Goal: Use online tool/utility: Utilize a website feature to perform a specific function

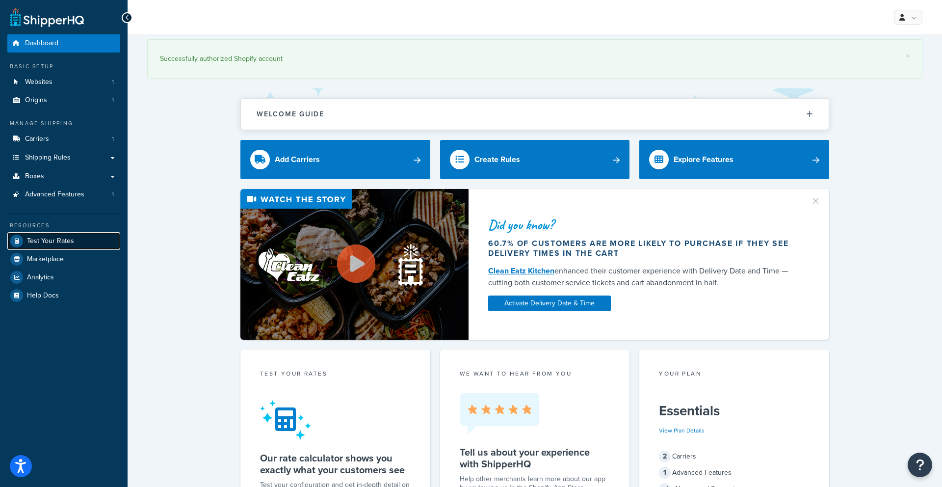
click at [68, 244] on span "Test Your Rates" at bounding box center [50, 241] width 47 height 8
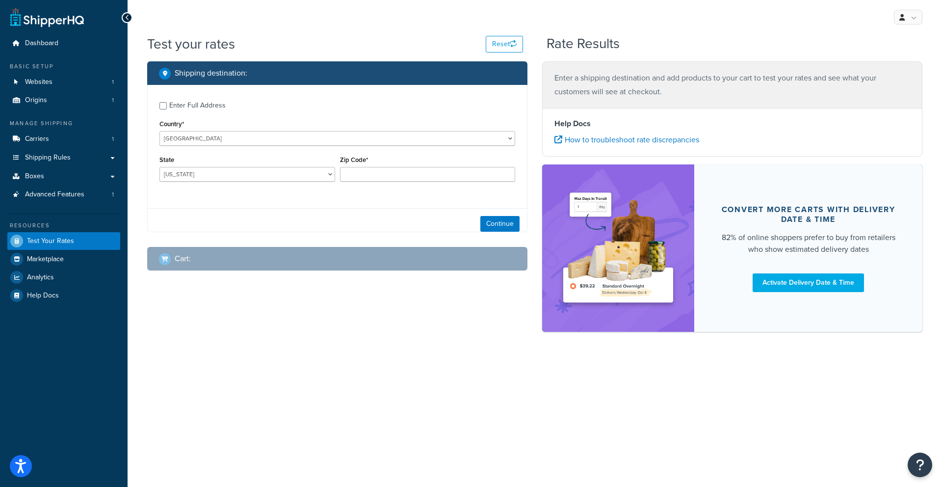
click at [286, 181] on div "State [US_STATE] [US_STATE] [US_STATE] [US_STATE] [US_STATE] Armed Forces Ameri…" at bounding box center [247, 171] width 181 height 36
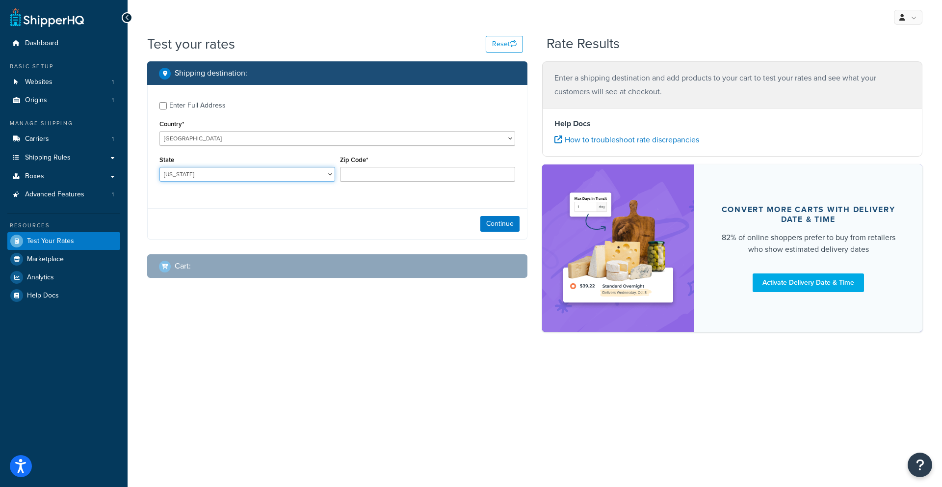
click at [286, 180] on select "[US_STATE] [US_STATE] [US_STATE] [US_STATE] [US_STATE] Armed Forces Americas Ar…" at bounding box center [247, 174] width 176 height 15
click at [401, 172] on input "Zip Code*" at bounding box center [428, 174] width 176 height 15
type input "21122"
click at [305, 176] on select "[US_STATE] [US_STATE] [US_STATE] [US_STATE] [US_STATE] Armed Forces Americas Ar…" at bounding box center [247, 174] width 176 height 15
select select "MD"
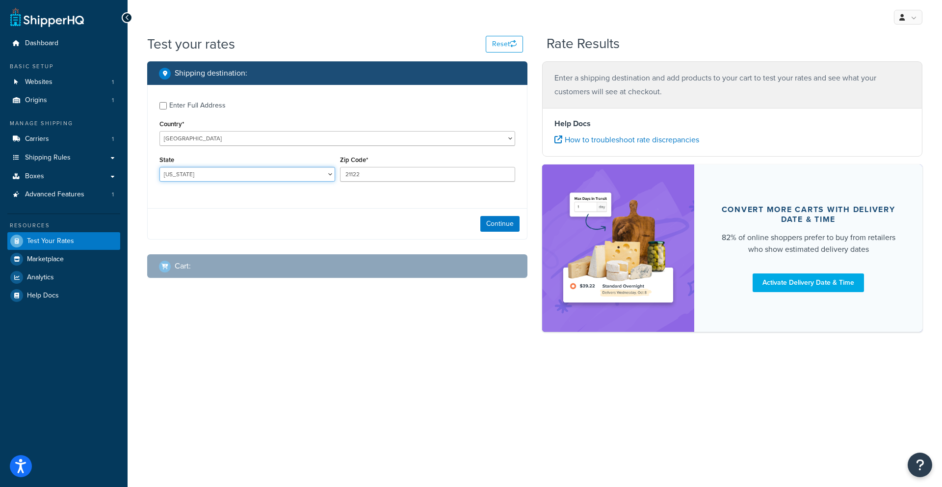
click at [159, 167] on select "[US_STATE] [US_STATE] [US_STATE] [US_STATE] [US_STATE] Armed Forces Americas Ar…" at bounding box center [247, 174] width 176 height 15
click at [513, 229] on button "Continue" at bounding box center [499, 224] width 39 height 16
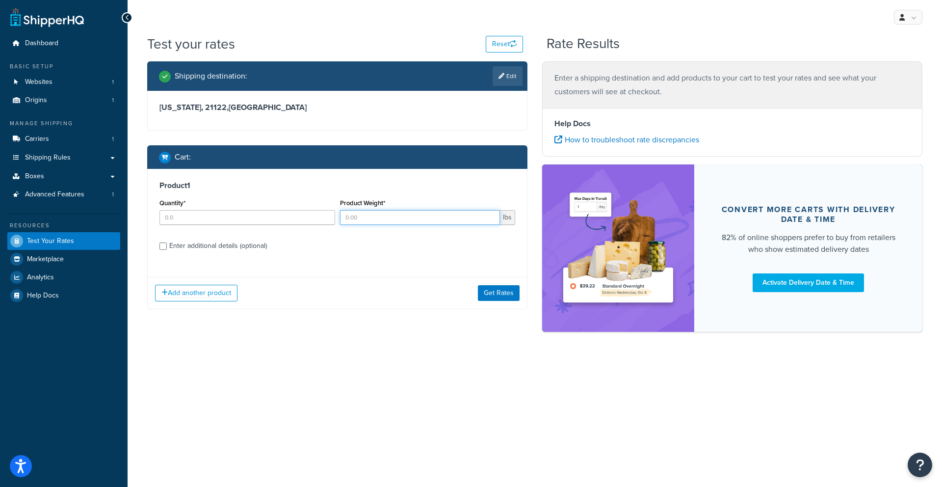
click at [423, 213] on input "Product Weight*" at bounding box center [420, 217] width 160 height 15
type input "1"
drag, startPoint x: 305, startPoint y: 222, endPoint x: 320, endPoint y: 227, distance: 16.0
click at [305, 222] on input "Quantity*" at bounding box center [247, 217] width 176 height 15
type input "1"
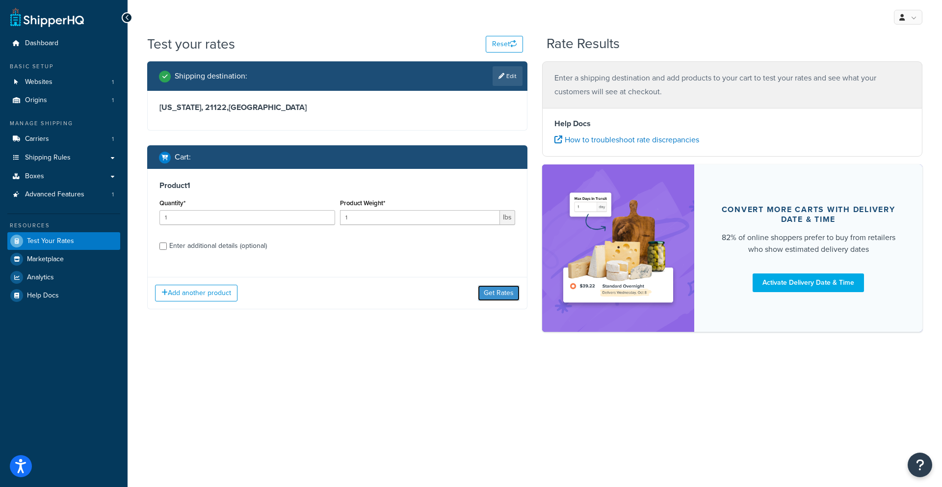
click at [484, 291] on button "Get Rates" at bounding box center [499, 293] width 42 height 16
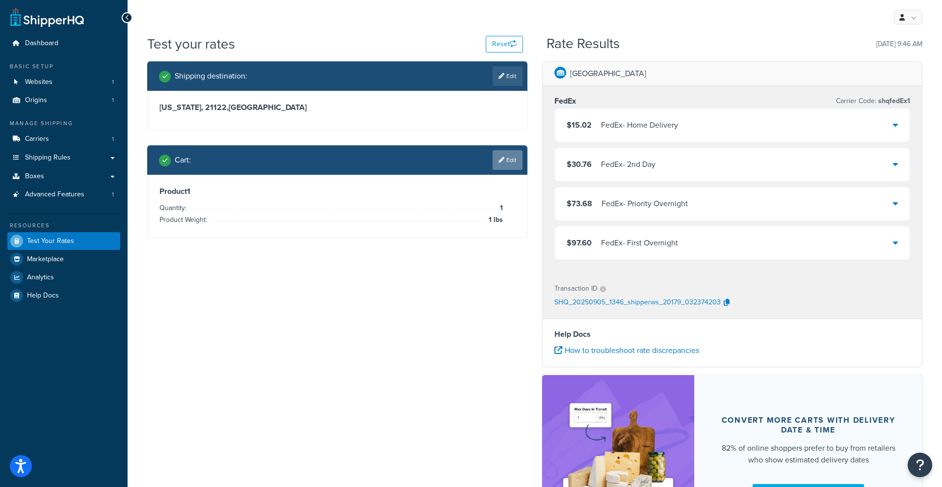
click at [514, 163] on link "Edit" at bounding box center [507, 160] width 30 height 20
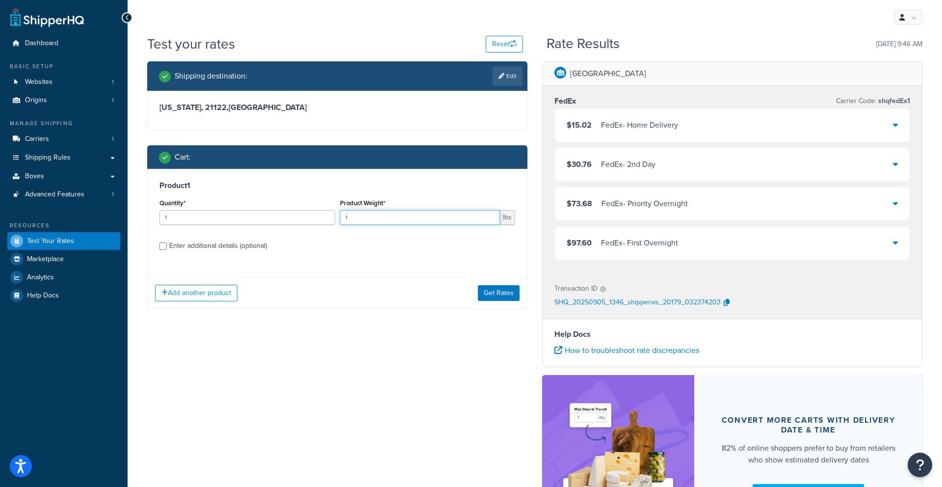
click at [449, 220] on input "1" at bounding box center [420, 217] width 160 height 15
type input "5"
type input "0.5"
click at [215, 245] on div "Enter additional details (optional)" at bounding box center [218, 246] width 98 height 14
click at [167, 245] on input "Enter additional details (optional)" at bounding box center [162, 245] width 7 height 7
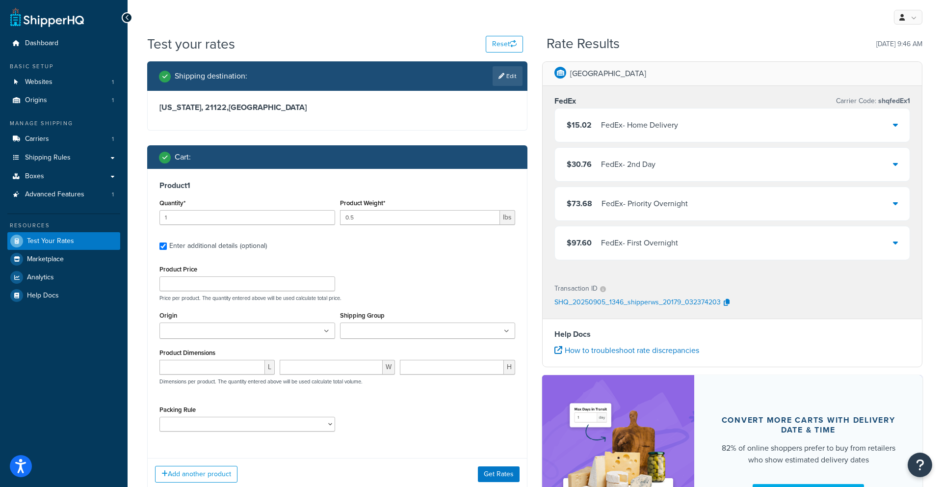
click at [215, 245] on div "Enter additional details (optional)" at bounding box center [218, 246] width 98 height 14
click at [167, 245] on input "Enter additional details (optional)" at bounding box center [162, 245] width 7 height 7
checkbox input "false"
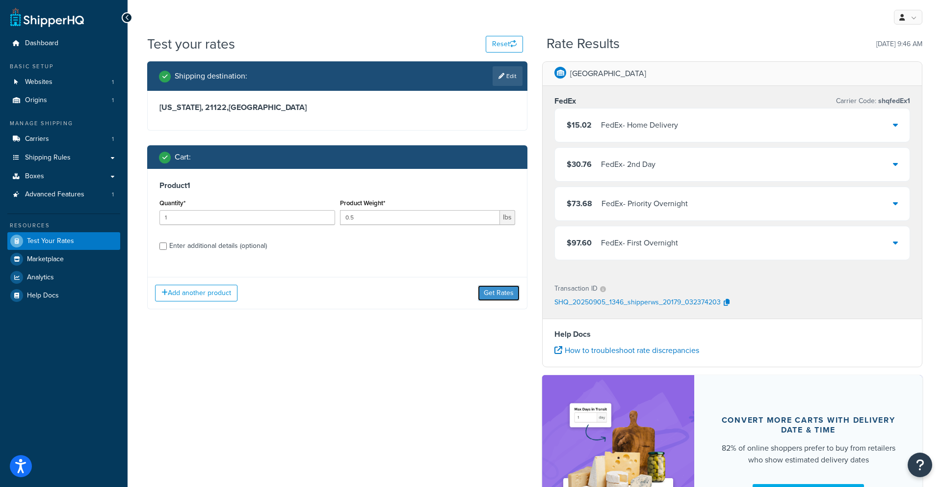
click at [483, 291] on button "Get Rates" at bounding box center [499, 293] width 42 height 16
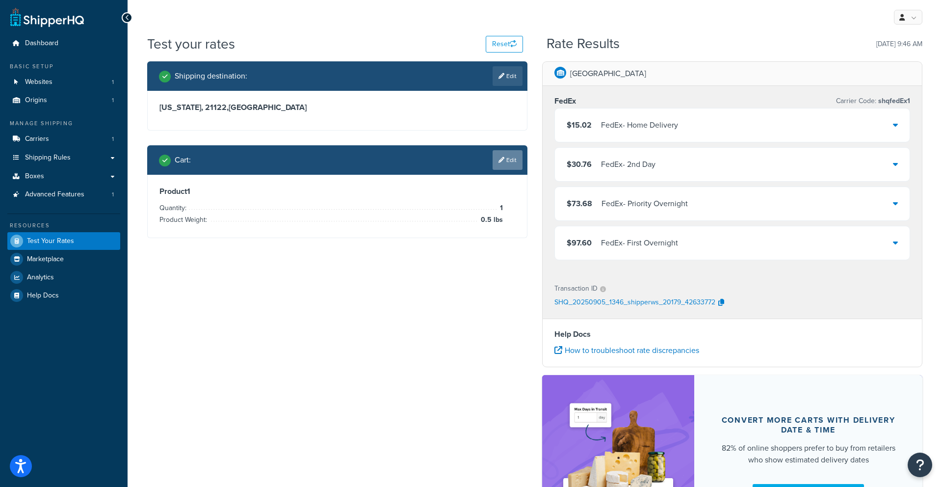
click at [502, 157] on icon at bounding box center [501, 160] width 6 height 6
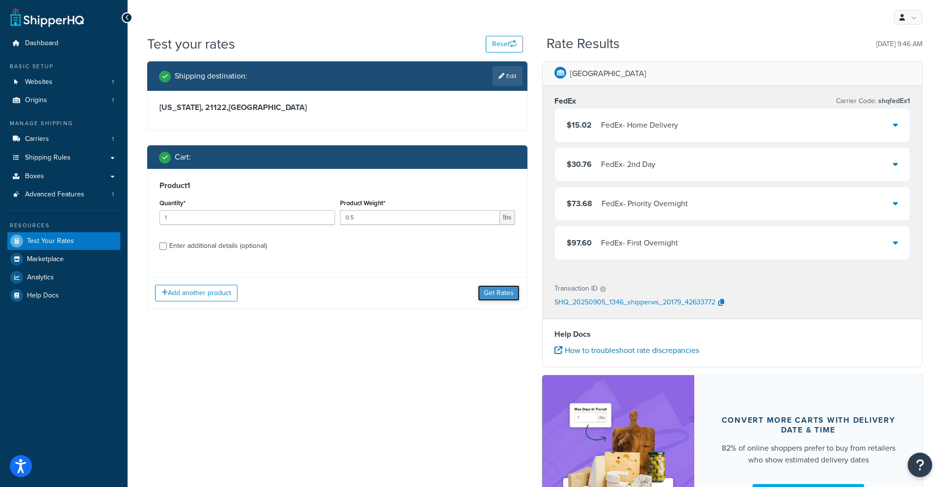
click at [497, 292] on button "Get Rates" at bounding box center [499, 293] width 42 height 16
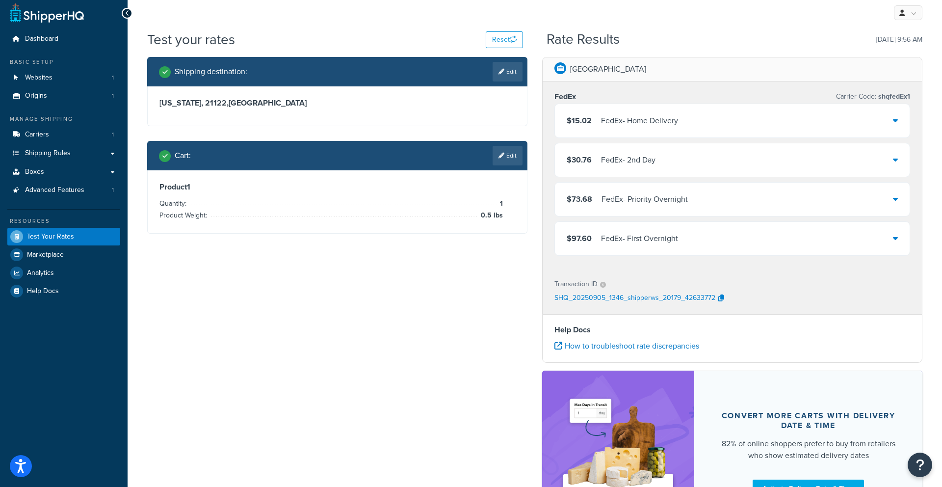
scroll to position [8, 0]
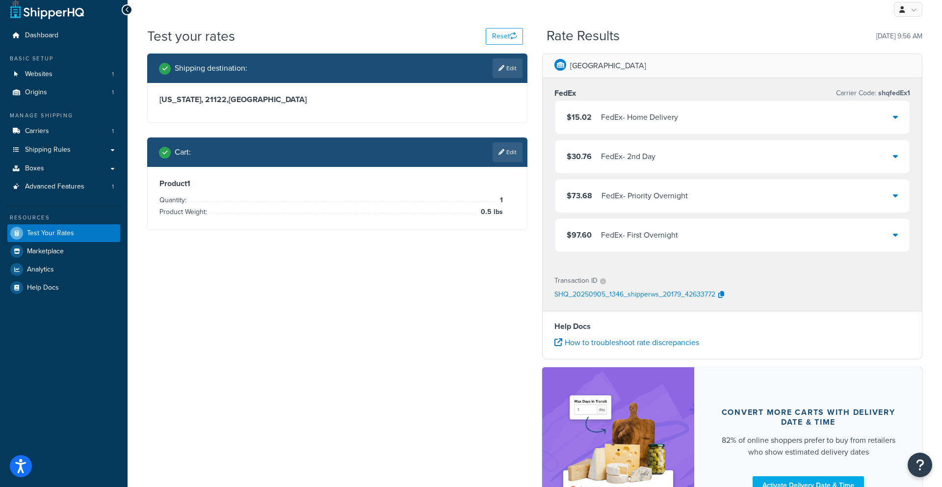
click at [510, 154] on link "Edit" at bounding box center [507, 152] width 30 height 20
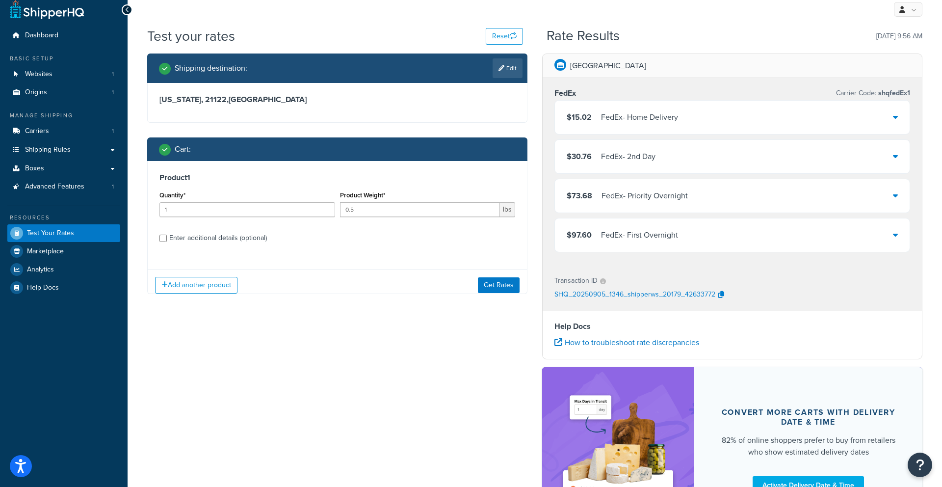
scroll to position [7, 0]
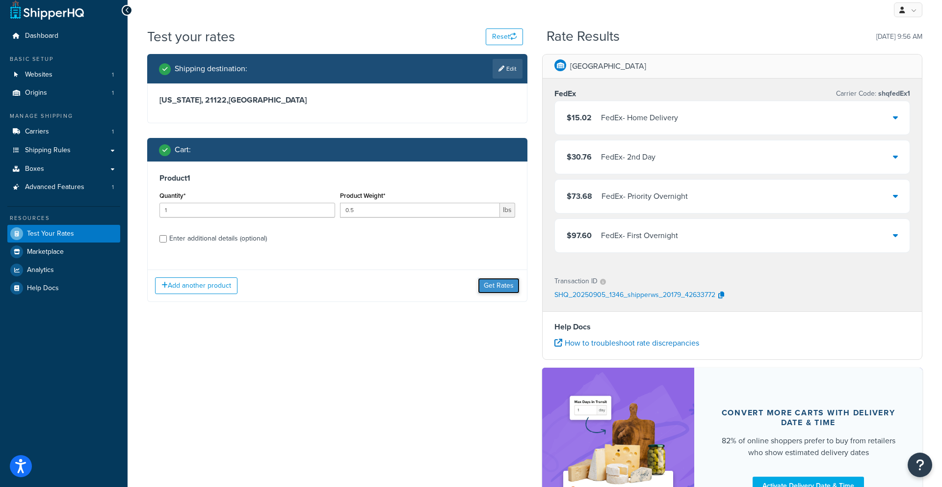
click at [500, 285] on button "Get Rates" at bounding box center [499, 286] width 42 height 16
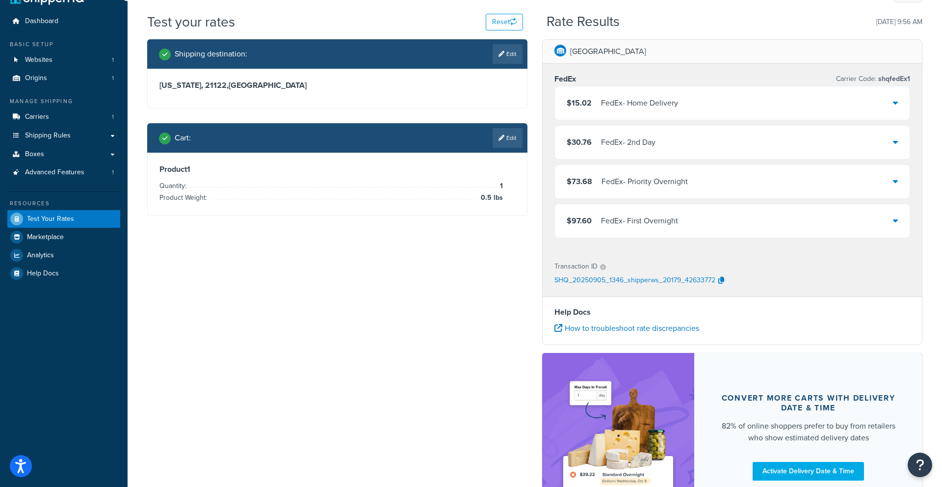
scroll to position [26, 0]
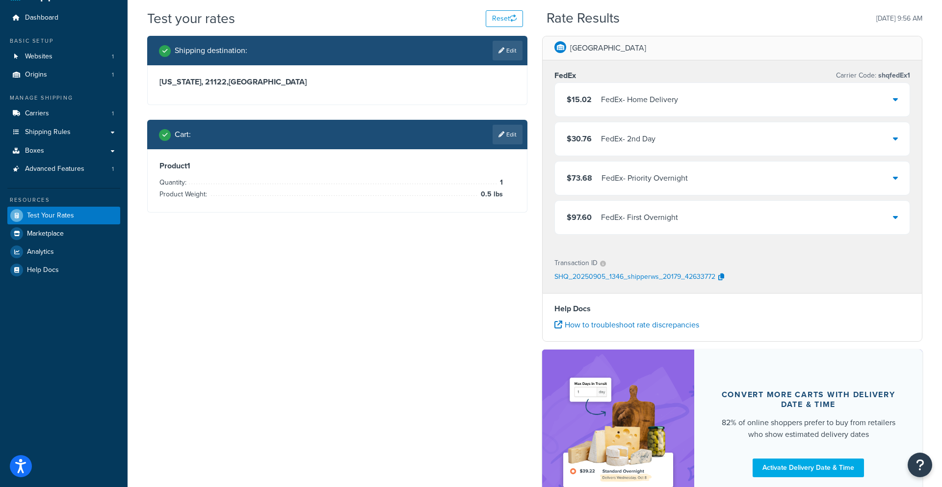
click at [519, 138] on link "Edit" at bounding box center [507, 135] width 30 height 20
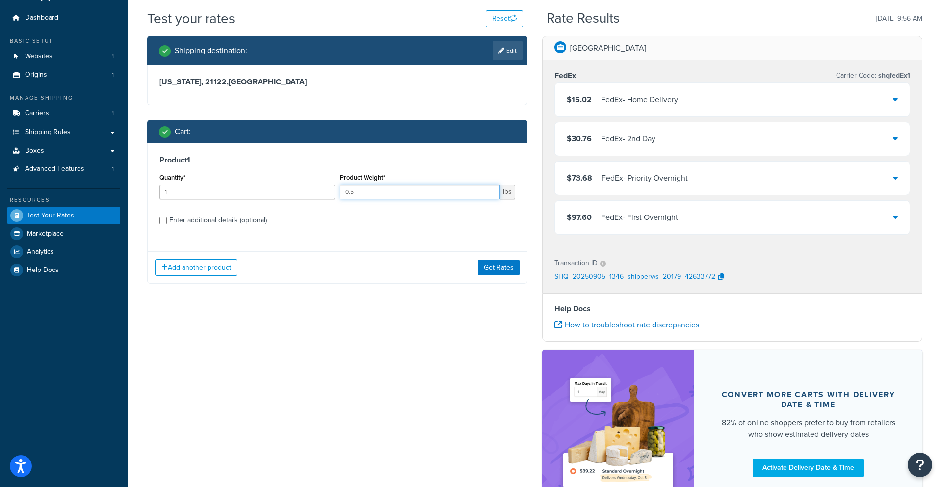
click at [408, 191] on input "0.5" at bounding box center [420, 191] width 160 height 15
type input "0.3"
click at [500, 266] on button "Get Rates" at bounding box center [499, 267] width 42 height 16
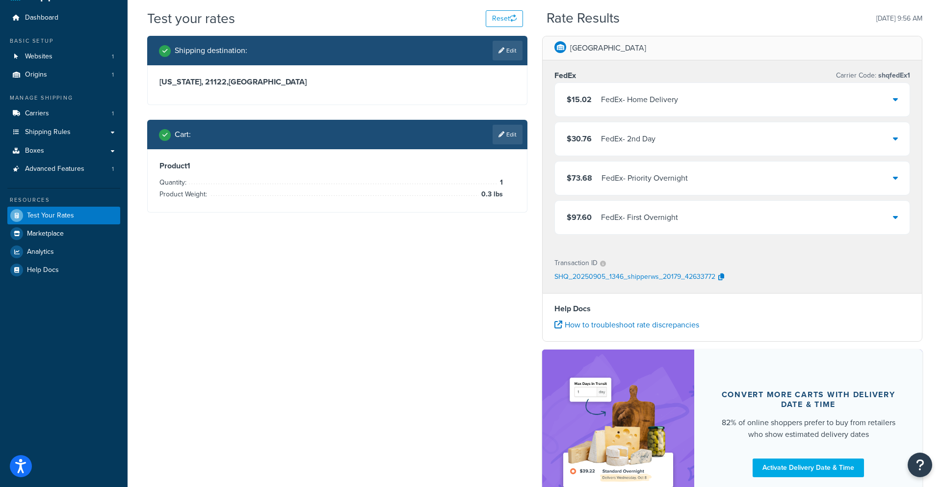
scroll to position [0, 0]
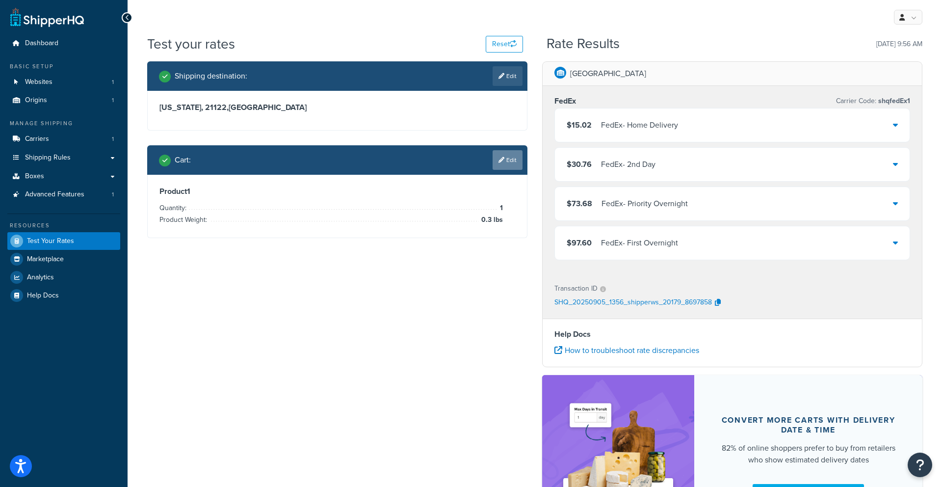
click at [510, 167] on link "Edit" at bounding box center [507, 160] width 30 height 20
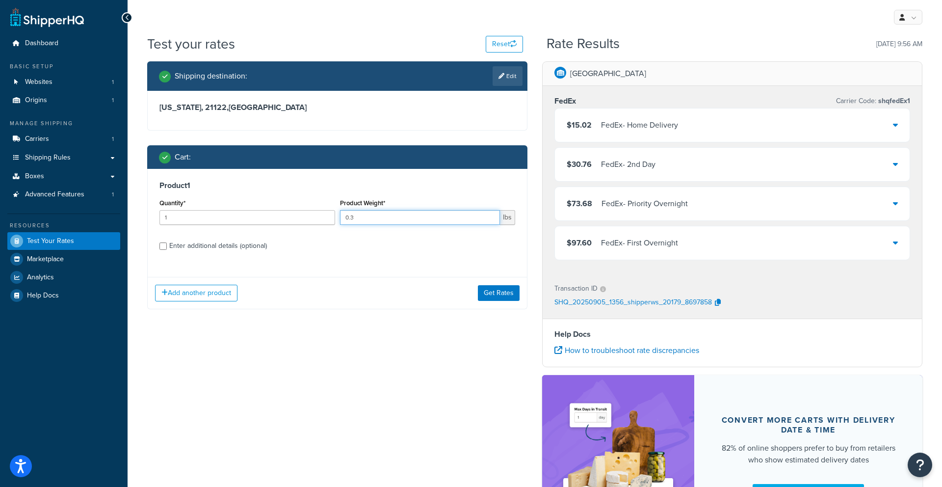
click at [464, 212] on input "0.3" at bounding box center [420, 217] width 160 height 15
click at [464, 215] on input "0.3" at bounding box center [420, 217] width 160 height 15
type input "0"
type input "1"
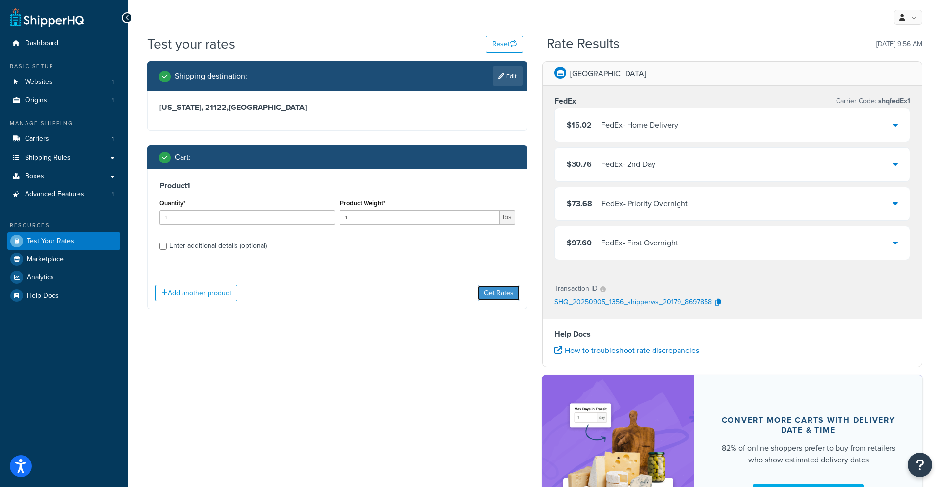
click at [491, 294] on button "Get Rates" at bounding box center [499, 293] width 42 height 16
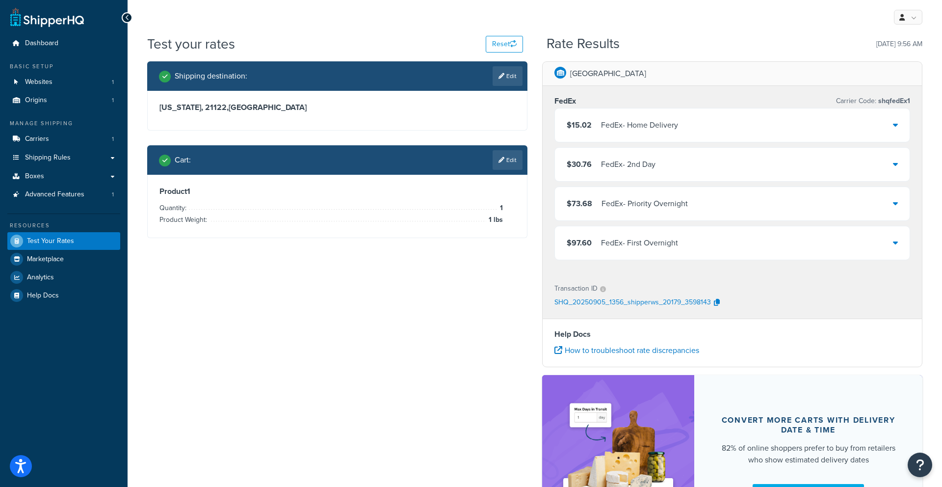
scroll to position [0, 0]
